Goal: Task Accomplishment & Management: Manage account settings

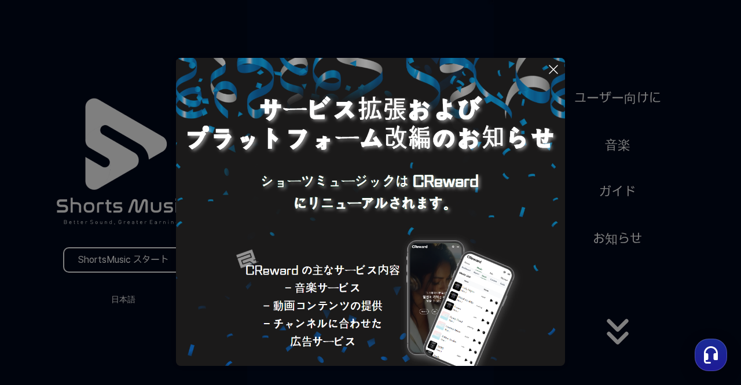
click at [550, 74] on icon at bounding box center [553, 70] width 14 height 14
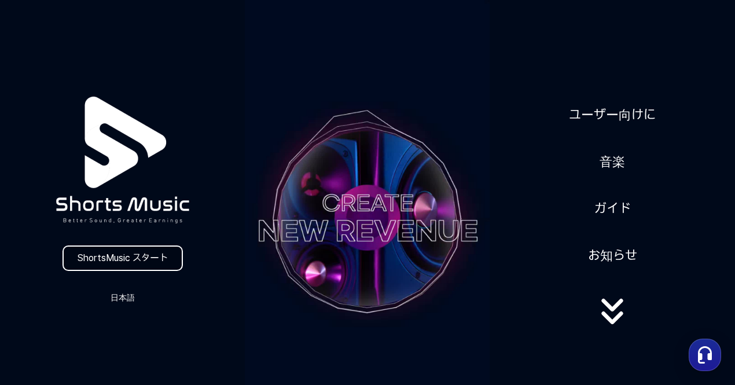
click at [144, 251] on link "ShortsMusic スタート" at bounding box center [123, 257] width 120 height 25
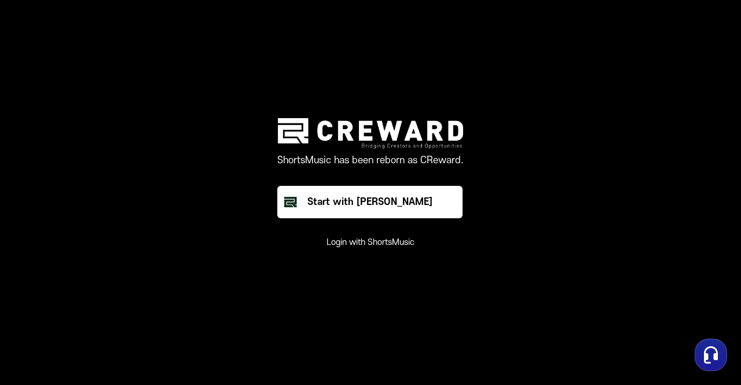
click at [373, 282] on main "ShortsMusic has been reborn as CReward. Start with Creward Login with ShortsMus…" at bounding box center [370, 192] width 741 height 385
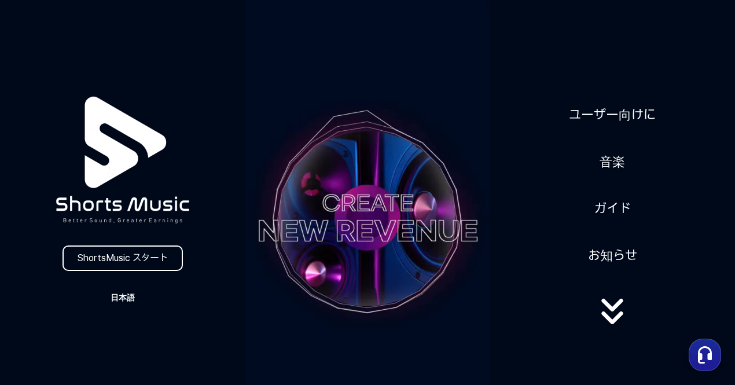
click at [124, 302] on button "日本語" at bounding box center [123, 297] width 56 height 16
click at [117, 341] on button "日本語" at bounding box center [123, 346] width 46 height 12
click at [116, 263] on link "ShortsMusic スタート" at bounding box center [123, 257] width 120 height 25
click at [157, 248] on link "ShortsMusic スタート" at bounding box center [123, 257] width 120 height 25
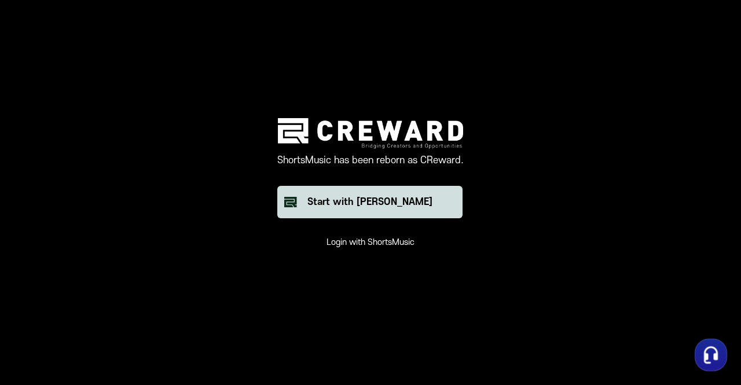
click at [295, 190] on button "Start with [PERSON_NAME]" at bounding box center [369, 202] width 185 height 32
